Goal: Go to known website: Access a specific website the user already knows

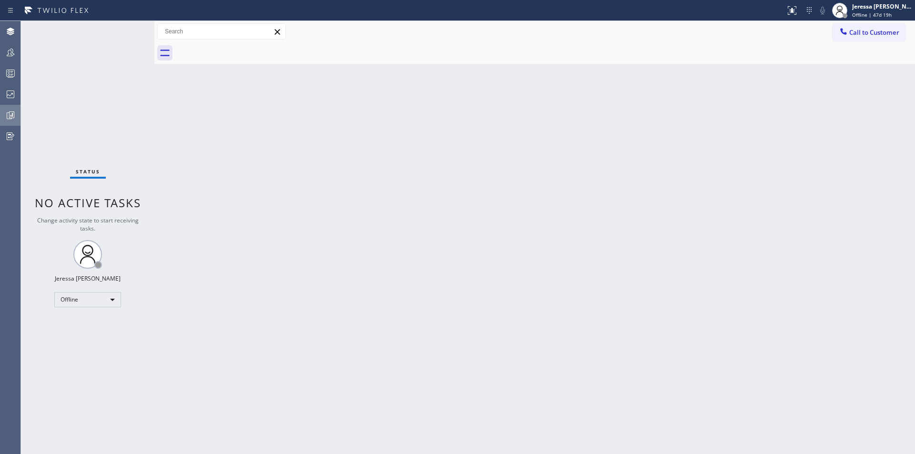
click at [10, 115] on icon at bounding box center [11, 115] width 5 height 7
